Goal: Task Accomplishment & Management: Use online tool/utility

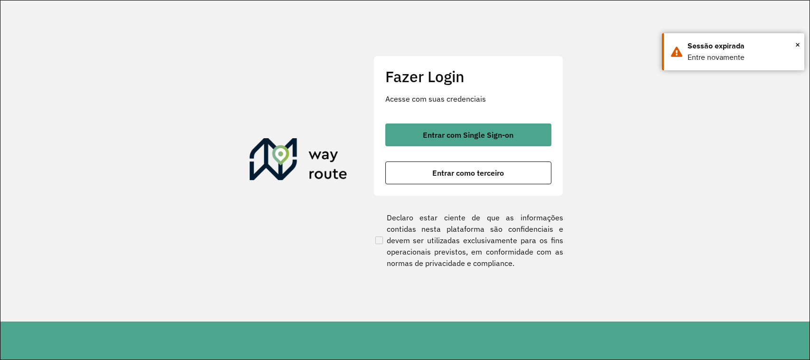
click at [419, 174] on button "Entrar como terceiro" at bounding box center [468, 172] width 166 height 23
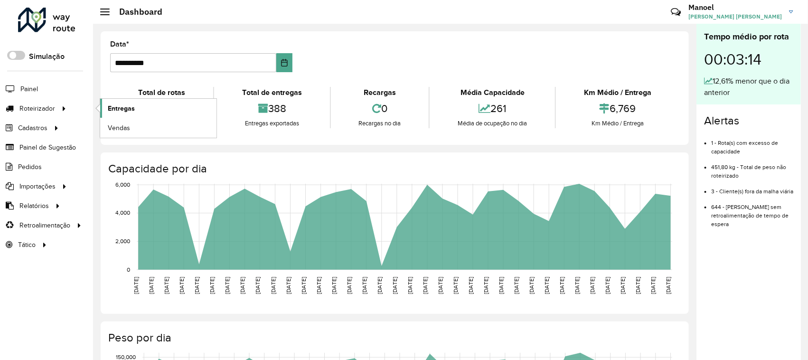
click at [132, 110] on span "Entregas" at bounding box center [121, 108] width 27 height 10
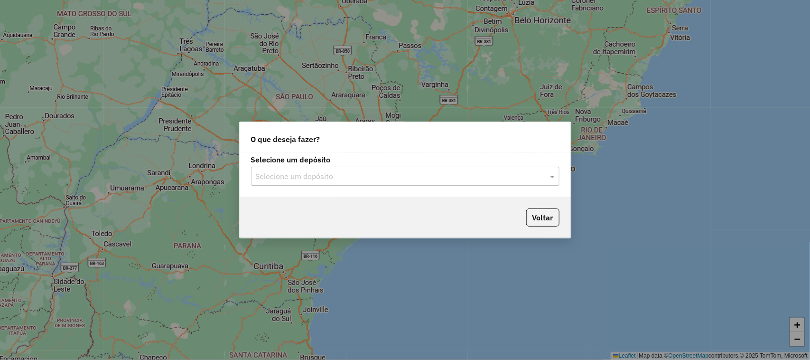
click at [323, 169] on div "Selecione um depósito" at bounding box center [405, 176] width 309 height 19
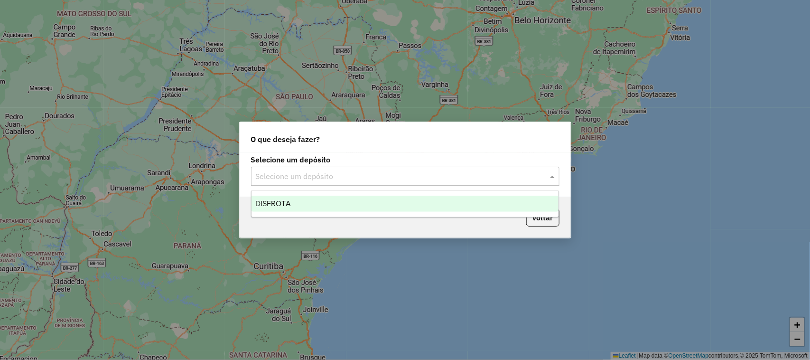
click at [317, 202] on div "DISFROTA" at bounding box center [406, 204] width 308 height 16
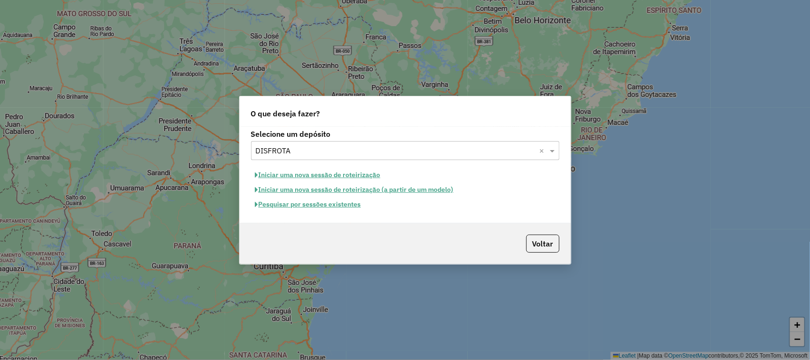
click at [290, 207] on button "Pesquisar por sessões existentes" at bounding box center [308, 204] width 114 height 15
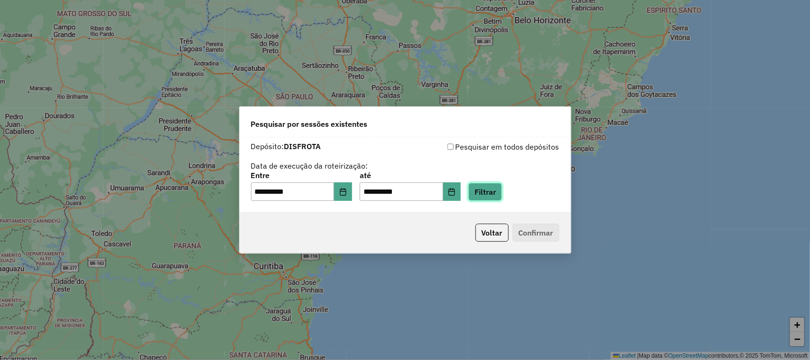
click at [502, 191] on button "Filtrar" at bounding box center [486, 192] width 34 height 18
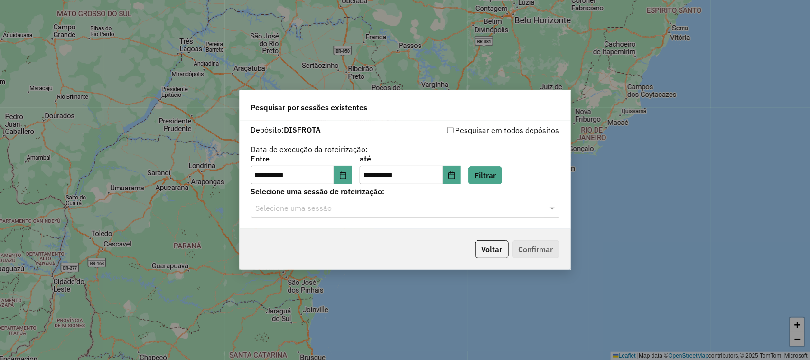
click at [317, 211] on input "text" at bounding box center [396, 208] width 280 height 11
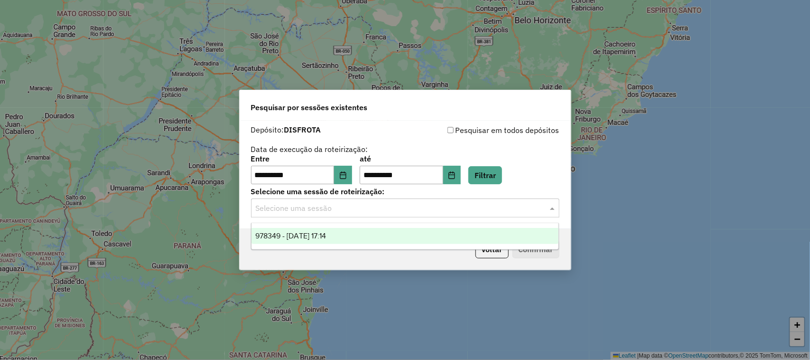
drag, startPoint x: 334, startPoint y: 232, endPoint x: 399, endPoint y: 230, distance: 65.5
click at [326, 233] on span "978349 - 13/08/2025 17:14" at bounding box center [290, 236] width 71 height 8
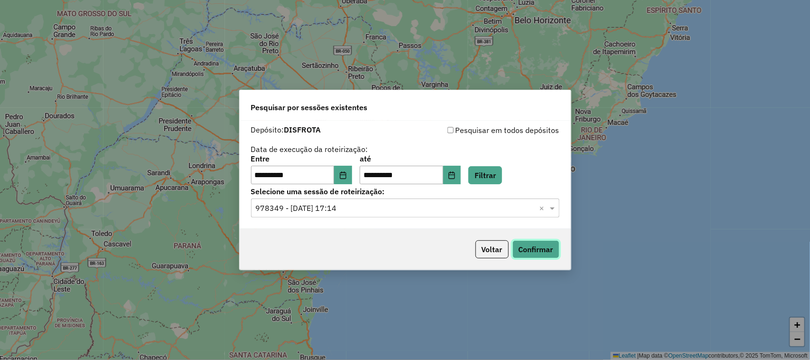
click at [529, 244] on button "Confirmar" at bounding box center [536, 249] width 47 height 18
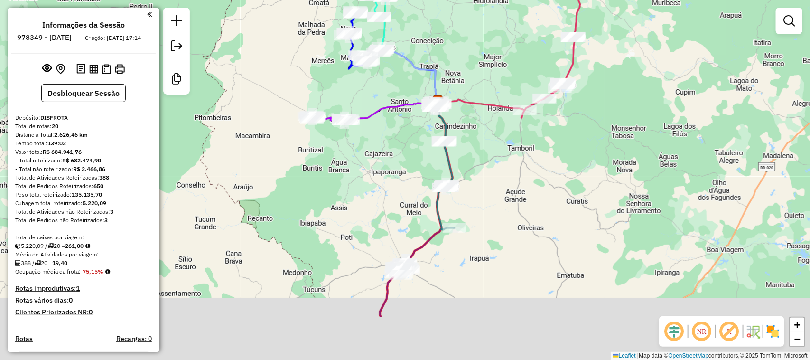
drag, startPoint x: 505, startPoint y: 276, endPoint x: 554, endPoint y: 172, distance: 114.9
click at [547, 183] on div "Janela de atendimento Grade de atendimento Capacidade Transportadoras Veículos …" at bounding box center [405, 180] width 810 height 360
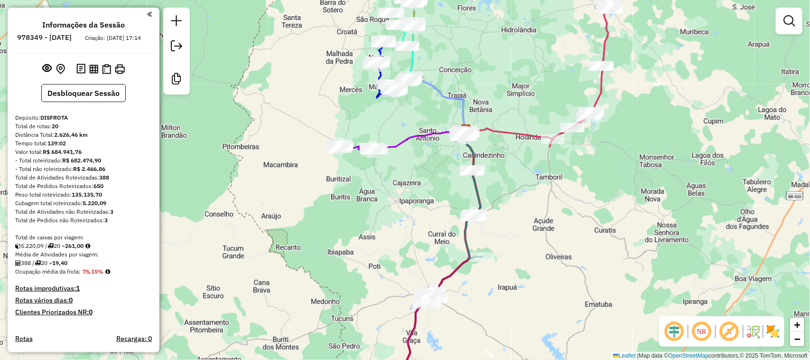
drag, startPoint x: 547, startPoint y: 224, endPoint x: 562, endPoint y: 305, distance: 82.5
click at [562, 305] on div "Janela de atendimento Grade de atendimento Capacidade Transportadoras Veículos …" at bounding box center [405, 180] width 810 height 360
